Goal: Navigation & Orientation: Find specific page/section

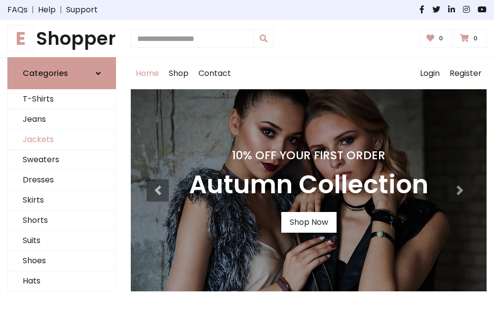
click at [62, 140] on link "Jackets" at bounding box center [61, 140] width 107 height 20
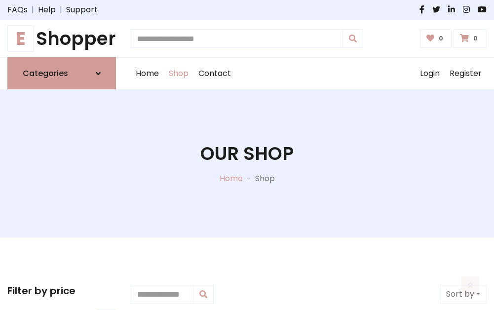
scroll to position [446, 0]
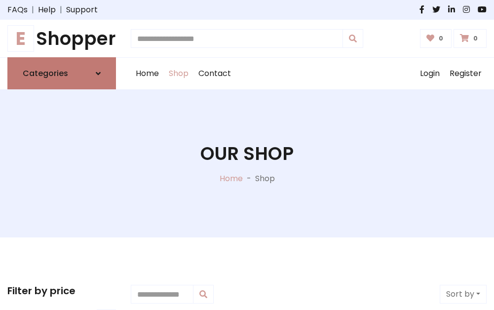
click at [62, 73] on h6 "Categories" at bounding box center [45, 73] width 45 height 9
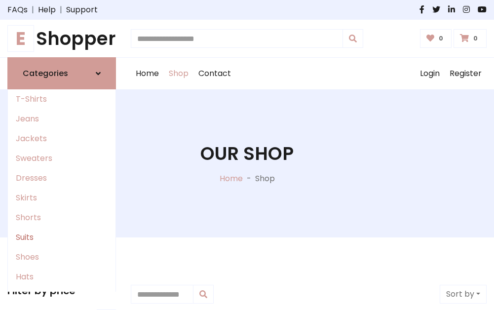
click at [62, 237] on link "Suits" at bounding box center [61, 237] width 107 height 20
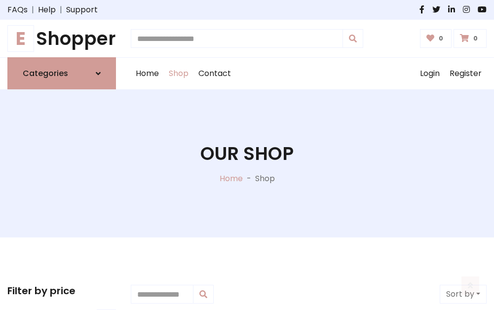
scroll to position [712, 0]
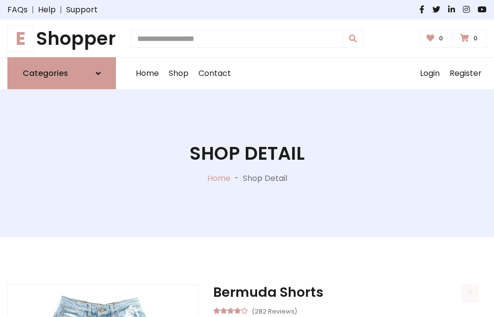
scroll to position [922, 0]
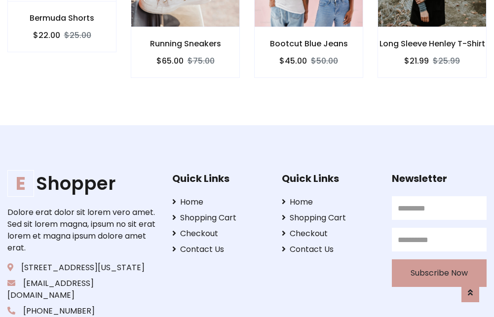
scroll to position [921, 0]
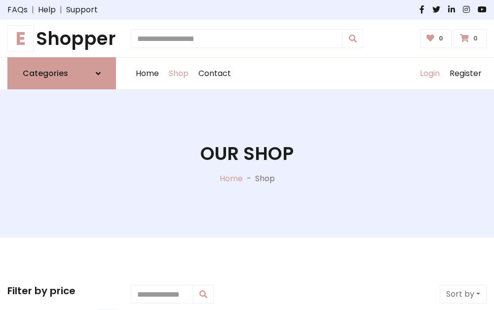
click at [429, 73] on link "Login" at bounding box center [430, 74] width 30 height 32
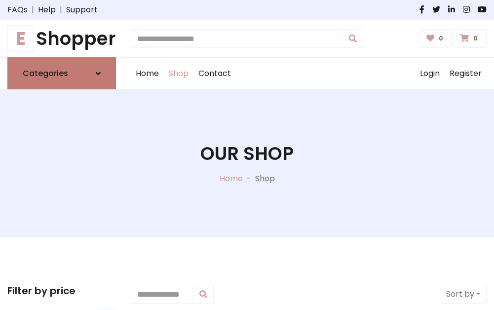
click at [98, 73] on icon at bounding box center [98, 74] width 5 height 8
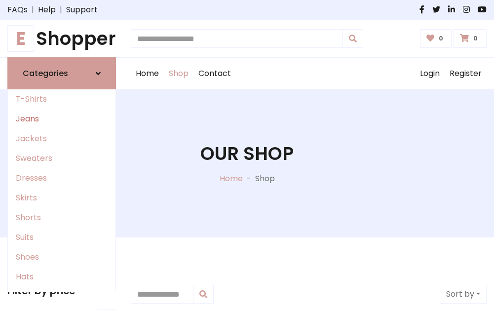
click at [62, 119] on link "Jeans" at bounding box center [61, 119] width 107 height 20
